Goal: Transaction & Acquisition: Purchase product/service

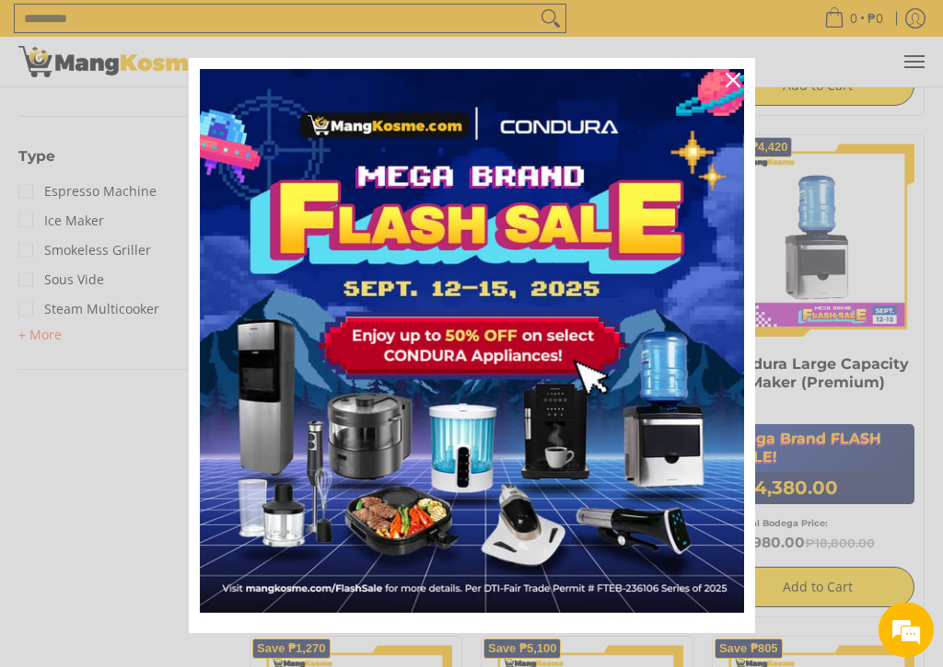
scroll to position [822, 0]
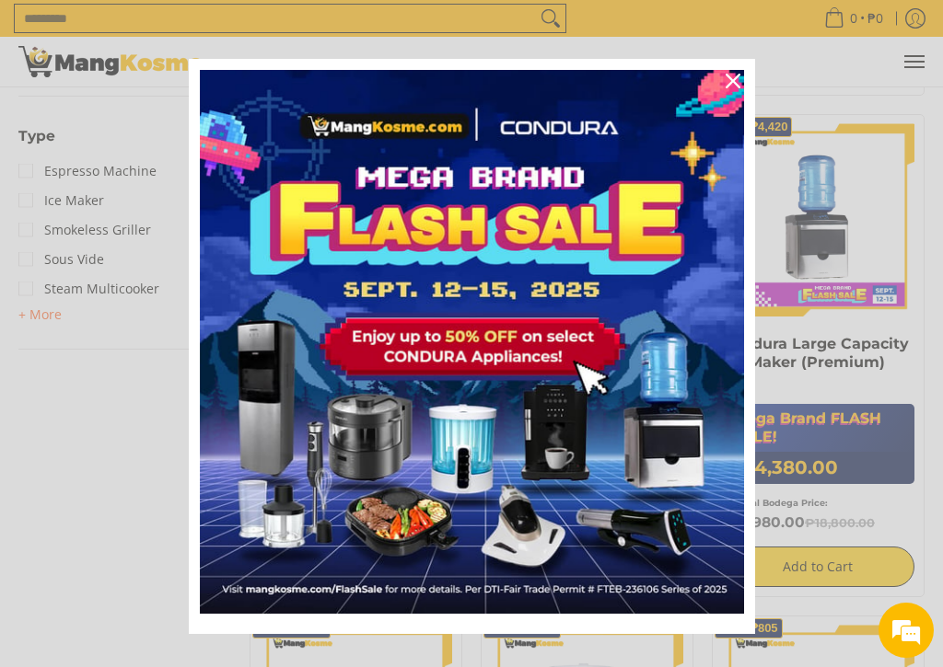
click at [96, 435] on div "Marketing offer form" at bounding box center [471, 333] width 943 height 667
click at [142, 424] on div "Marketing offer form" at bounding box center [471, 333] width 943 height 667
click at [733, 81] on icon "close icon" at bounding box center [732, 81] width 15 height 15
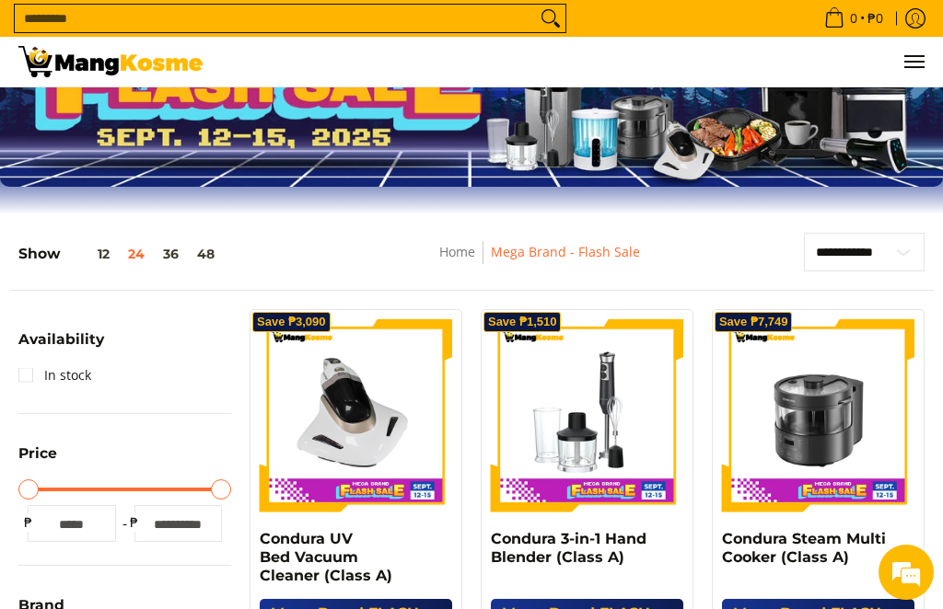
scroll to position [122, 0]
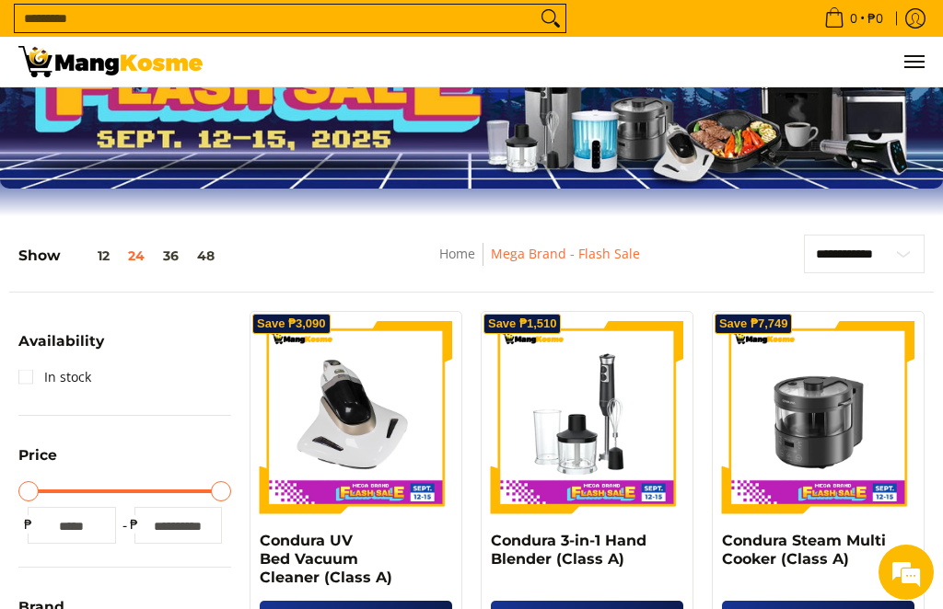
click at [215, 250] on button "48" at bounding box center [206, 256] width 36 height 15
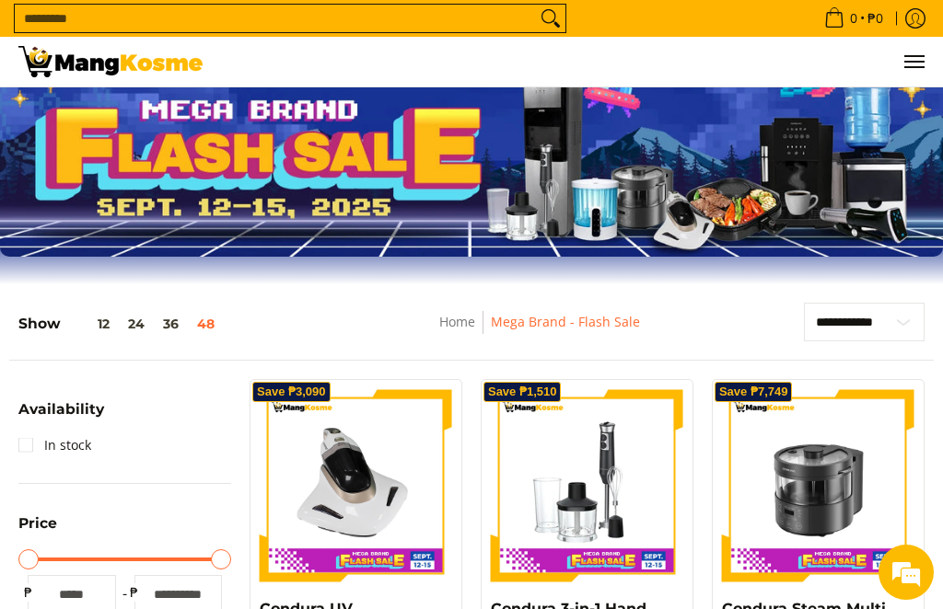
scroll to position [0, 0]
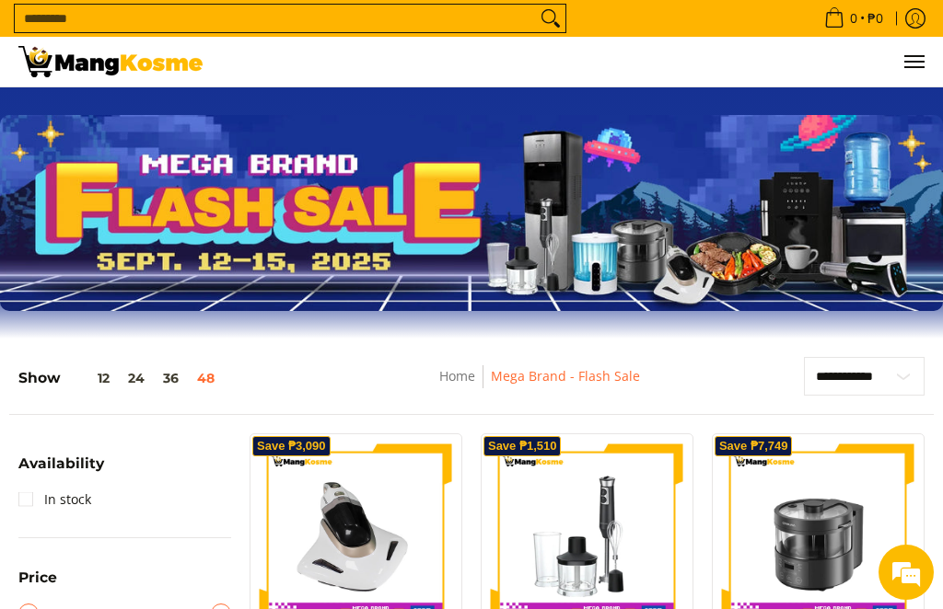
click at [566, 377] on link "Mega Brand - Flash Sale" at bounding box center [565, 375] width 149 height 17
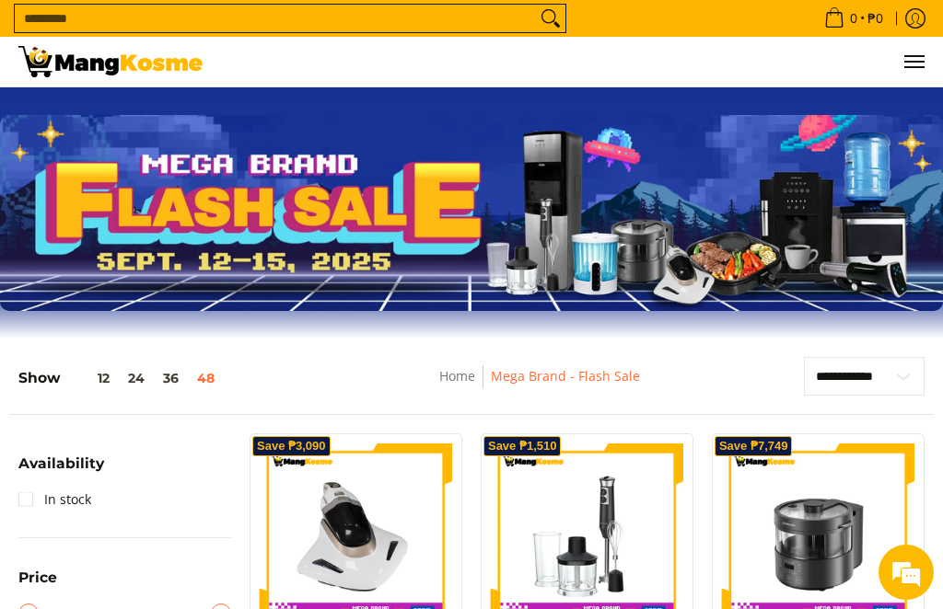
click at [467, 373] on link "Home" at bounding box center [457, 375] width 36 height 17
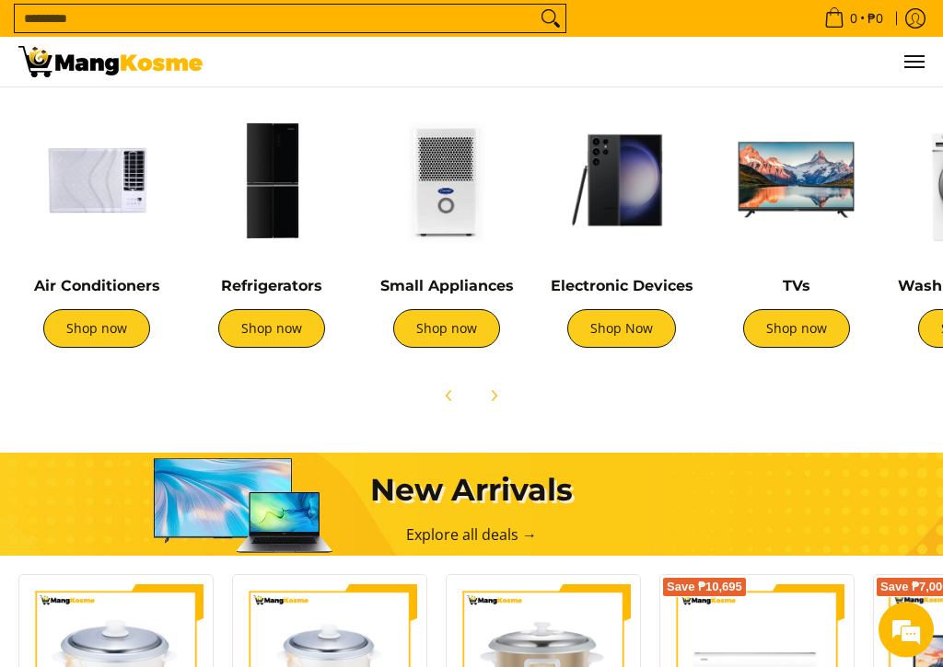
scroll to position [0, 599]
click at [270, 329] on link "Shop now" at bounding box center [271, 328] width 107 height 39
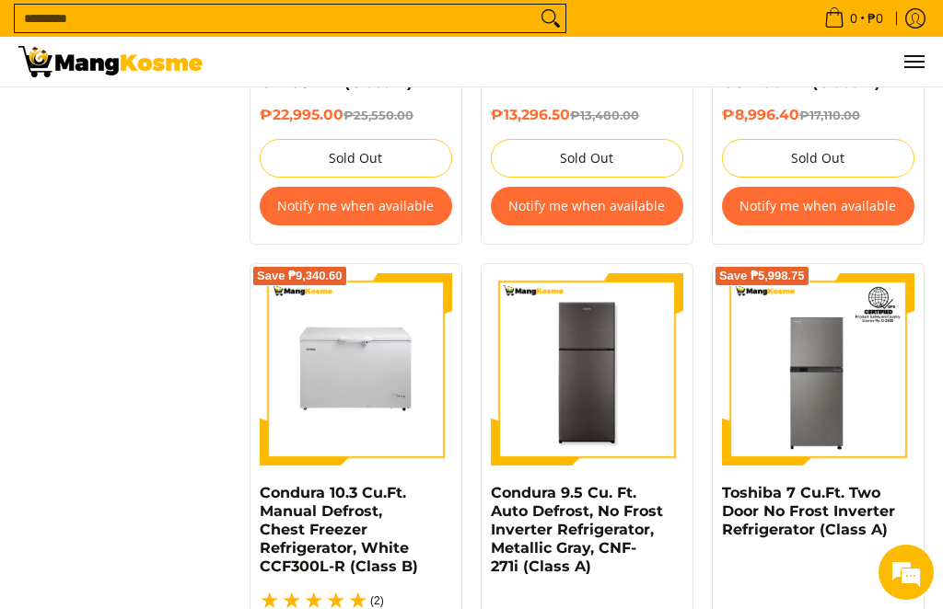
scroll to position [3471, 0]
